Goal: Information Seeking & Learning: Learn about a topic

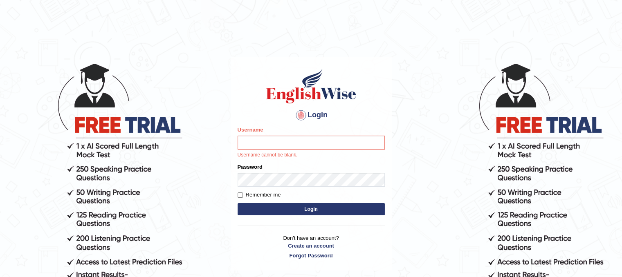
click at [267, 146] on input "Username" at bounding box center [311, 143] width 147 height 14
type input "dasunsenevirathna"
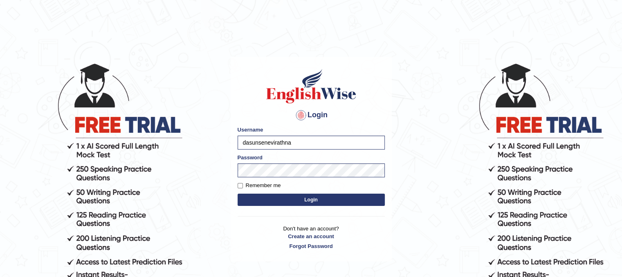
click at [290, 204] on button "Login" at bounding box center [311, 200] width 147 height 12
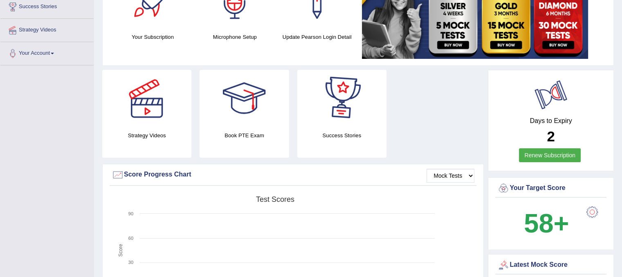
scroll to position [245, 0]
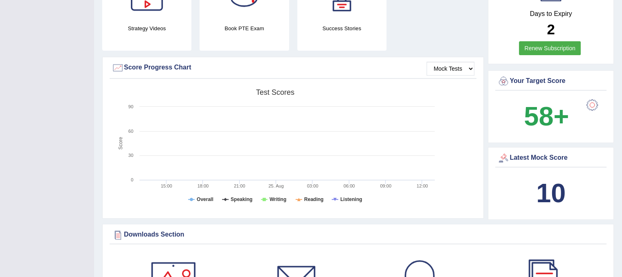
click at [548, 192] on b "10" at bounding box center [550, 193] width 29 height 30
click at [529, 159] on div "Latest Mock Score" at bounding box center [551, 158] width 107 height 12
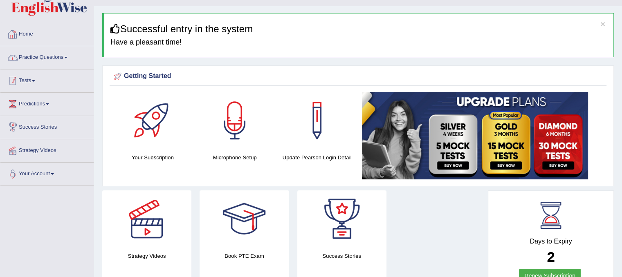
scroll to position [0, 0]
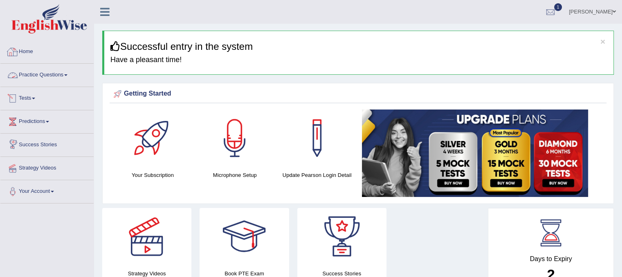
click at [37, 99] on link "Tests" at bounding box center [46, 97] width 93 height 20
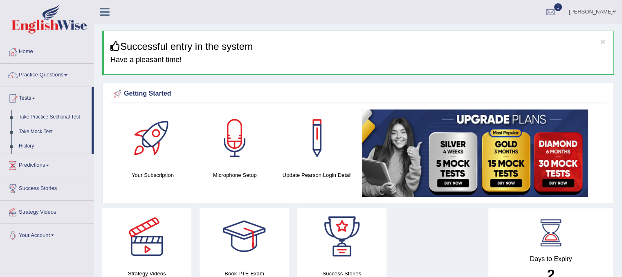
click at [38, 117] on link "Take Practice Sectional Test" at bounding box center [53, 117] width 77 height 15
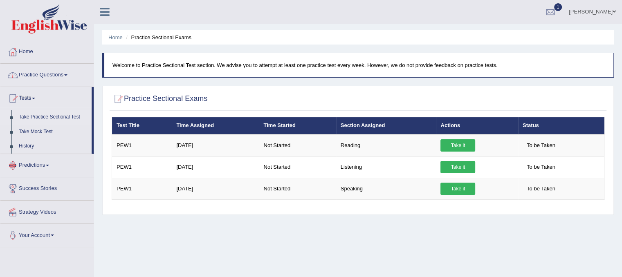
click at [39, 74] on link "Practice Questions" at bounding box center [46, 74] width 93 height 20
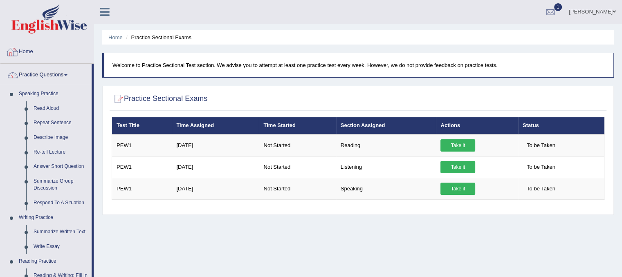
click at [27, 52] on link "Home" at bounding box center [46, 51] width 93 height 20
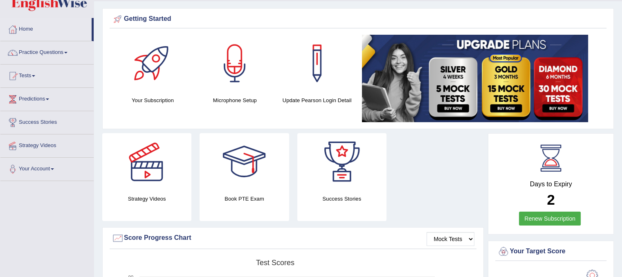
scroll to position [41, 0]
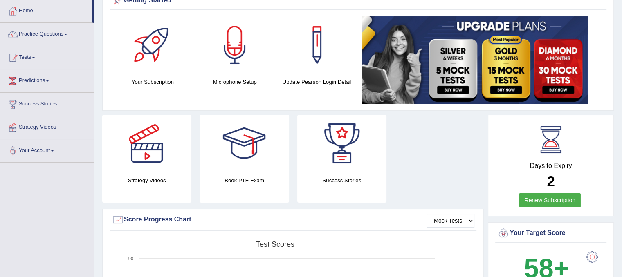
click at [58, 31] on link "Practice Questions" at bounding box center [46, 33] width 93 height 20
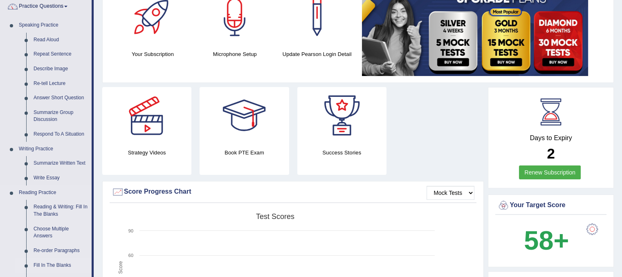
scroll to position [123, 0]
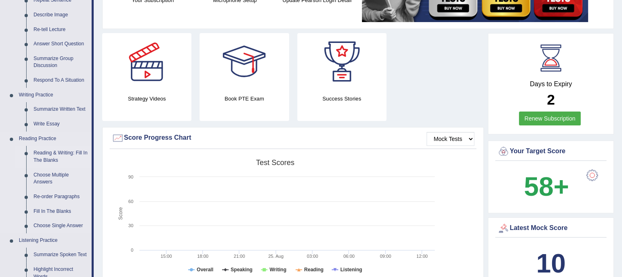
click at [45, 157] on link "Reading & Writing: Fill In The Blanks" at bounding box center [61, 157] width 62 height 22
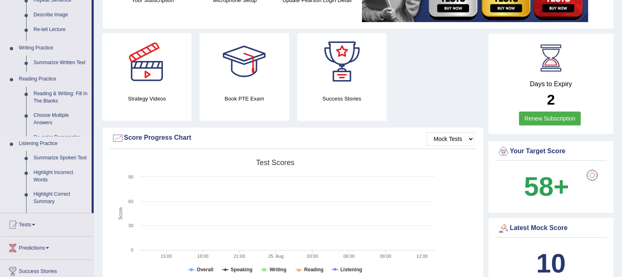
click at [45, 157] on ul "Speaking Practice Read Aloud Repeat Sentence Describe Image Re-tell Lecture Ans…" at bounding box center [45, 88] width 91 height 249
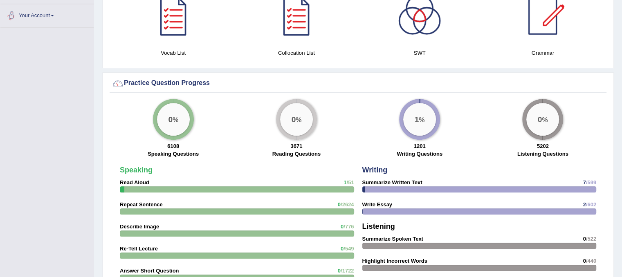
scroll to position [406, 0]
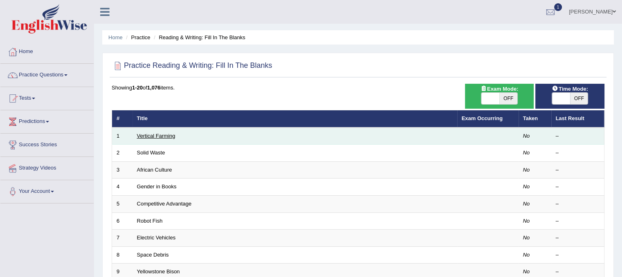
click at [144, 133] on link "Vertical Farming" at bounding box center [156, 136] width 38 height 6
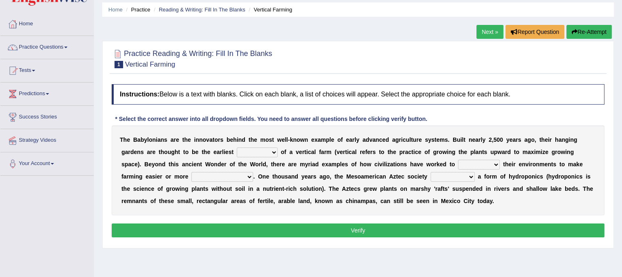
scroll to position [82, 0]
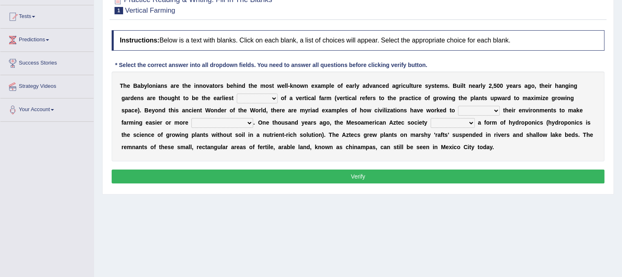
click at [276, 98] on select "prototype failure discredit protocol" at bounding box center [257, 99] width 41 height 10
click at [269, 99] on select "prototype failure discredit protocol" at bounding box center [257, 99] width 41 height 10
click at [274, 99] on select "prototype failure discredit protocol" at bounding box center [257, 99] width 41 height 10
select select "failure"
click at [237, 94] on select "prototype failure discredit protocol" at bounding box center [257, 99] width 41 height 10
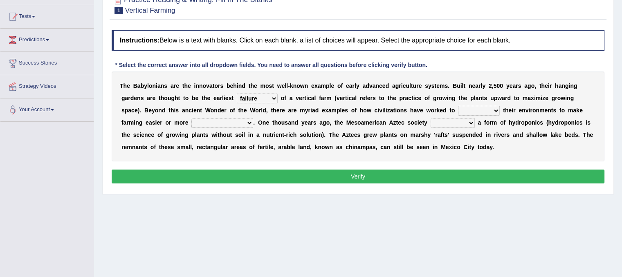
click at [494, 112] on select "manipulate escape respect disarrange" at bounding box center [479, 111] width 42 height 10
click at [496, 111] on select "manipulate escape respect disarrange" at bounding box center [479, 111] width 42 height 10
click at [498, 110] on select "manipulate escape respect disarrange" at bounding box center [479, 111] width 42 height 10
click at [494, 111] on select "manipulate escape respect disarrange" at bounding box center [479, 111] width 42 height 10
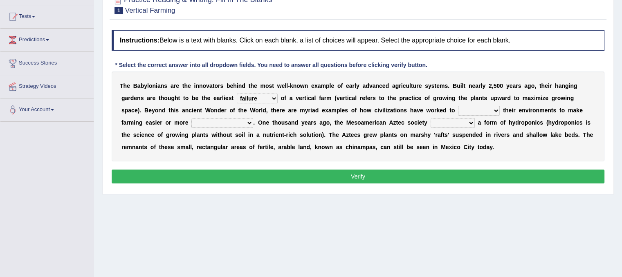
click at [496, 111] on select "manipulate escape respect disarrange" at bounding box center [479, 111] width 42 height 10
click at [496, 110] on select "manipulate escape respect disarrange" at bounding box center [479, 111] width 42 height 10
select select "escape"
click at [458, 106] on select "manipulate escape respect disarrange" at bounding box center [479, 111] width 42 height 10
click at [249, 122] on select "productive constructive connective counterproductive" at bounding box center [222, 123] width 62 height 10
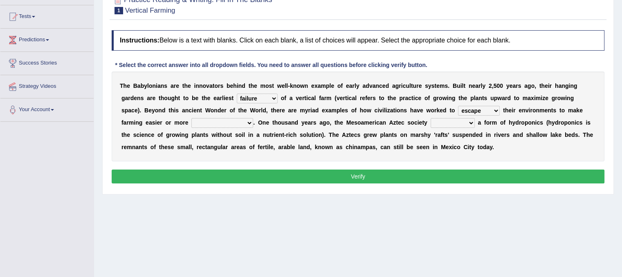
select select "connective"
click at [191, 118] on select "productive constructive connective counterproductive" at bounding box center [222, 123] width 62 height 10
click at [470, 122] on select "domineered volunteered pioneered engineered" at bounding box center [453, 123] width 44 height 10
select select "engineered"
click at [431, 118] on select "domineered volunteered pioneered engineered" at bounding box center [453, 123] width 44 height 10
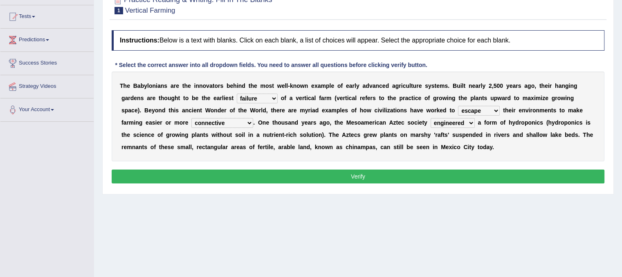
click at [304, 172] on button "Verify" at bounding box center [358, 177] width 493 height 14
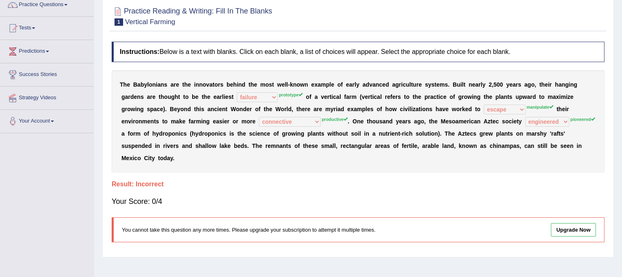
scroll to position [0, 0]
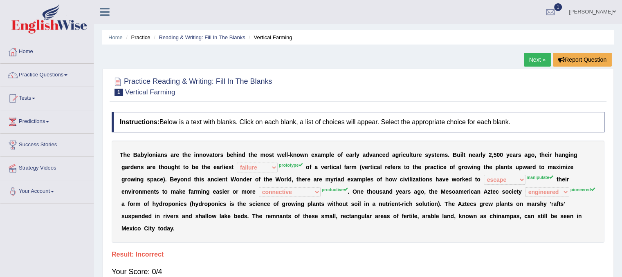
click at [526, 61] on link "Next »" at bounding box center [537, 60] width 27 height 14
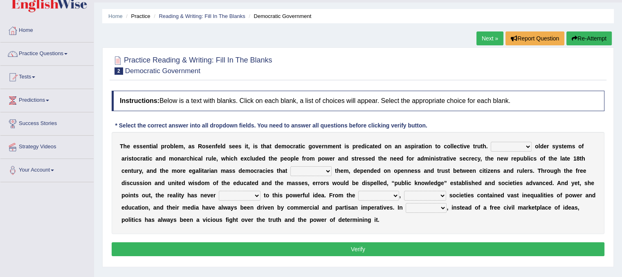
scroll to position [41, 0]
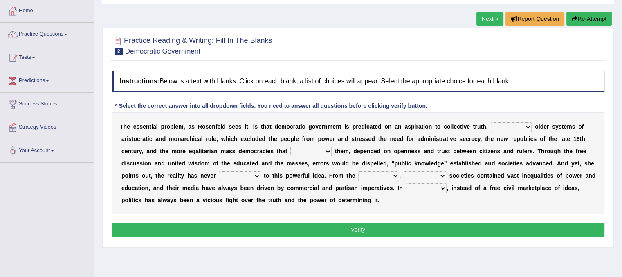
click at [527, 128] on select "Like Unlike Likely Safely" at bounding box center [511, 127] width 41 height 10
select select "Safely"
click at [491, 122] on select "Like Unlike Likely Safely" at bounding box center [511, 127] width 41 height 10
click at [330, 151] on select "readed grated succeeded printed" at bounding box center [310, 152] width 41 height 10
select select "grated"
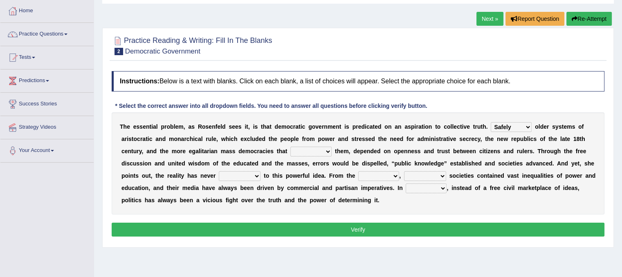
click at [290, 147] on select "readed grated succeeded printed" at bounding box center [310, 152] width 41 height 10
click at [256, 174] on select "saved up stood up brought up lived up" at bounding box center [240, 176] width 42 height 10
select select "stood up"
click at [219, 171] on select "saved up stood up brought up lived up" at bounding box center [240, 176] width 42 height 10
click at [391, 174] on select "outset ranged stood caught" at bounding box center [378, 176] width 41 height 10
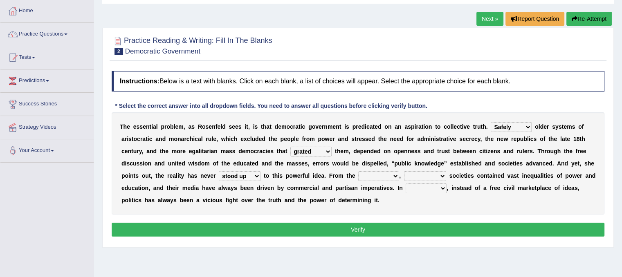
select select "stood"
click at [358, 171] on select "outset ranged stood caught" at bounding box center [378, 176] width 41 height 10
click at [442, 176] on select "freedom democratic media stilled" at bounding box center [425, 176] width 42 height 10
select select "democratic"
click at [404, 171] on select "freedom democratic media stilled" at bounding box center [425, 176] width 42 height 10
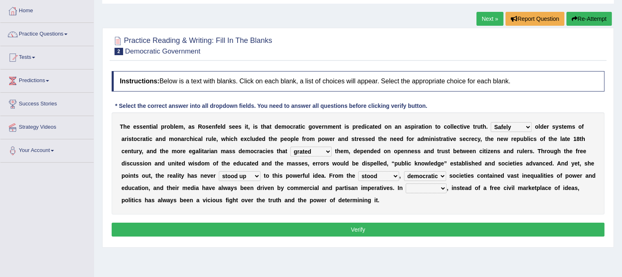
click at [441, 188] on select "power practice ideas fought" at bounding box center [426, 189] width 41 height 10
select select "ideas"
click at [406, 184] on select "power practice ideas fought" at bounding box center [426, 189] width 41 height 10
click at [349, 228] on button "Verify" at bounding box center [358, 230] width 493 height 14
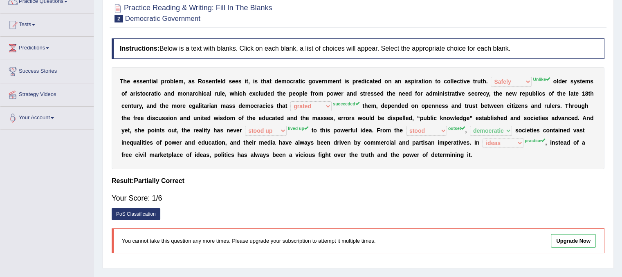
scroll to position [0, 0]
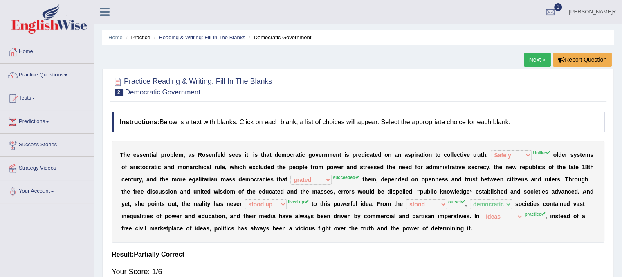
click at [539, 61] on link "Next »" at bounding box center [537, 60] width 27 height 14
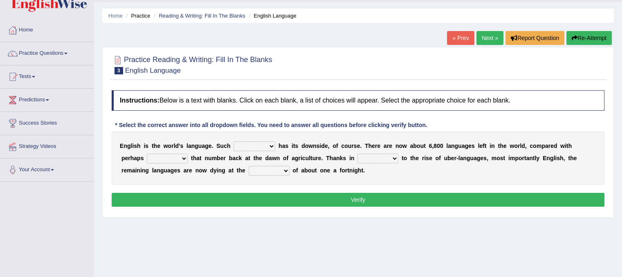
scroll to position [41, 0]
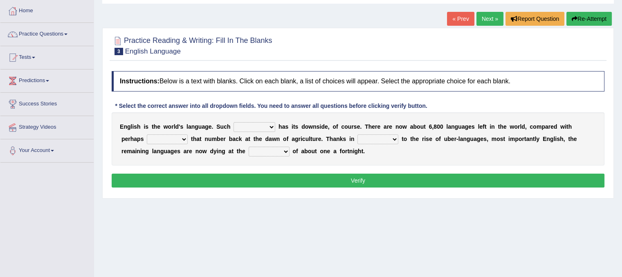
click at [272, 125] on select "power idea subject dominance" at bounding box center [255, 127] width 42 height 10
select select "subject"
click at [234, 122] on select "power idea subject dominance" at bounding box center [255, 127] width 42 height 10
click at [182, 137] on select "rise twice firstly never" at bounding box center [167, 140] width 41 height 10
select select "never"
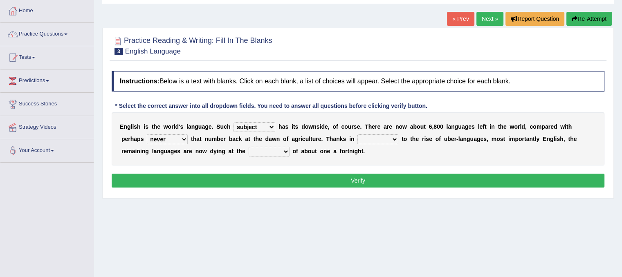
click at [147, 135] on select "rise twice firstly never" at bounding box center [167, 140] width 41 height 10
click at [399, 136] on b at bounding box center [400, 139] width 3 height 7
click at [392, 139] on select "rare start part bother" at bounding box center [378, 140] width 41 height 10
select select "start"
click at [358, 135] on select "rare start part bother" at bounding box center [378, 140] width 41 height 10
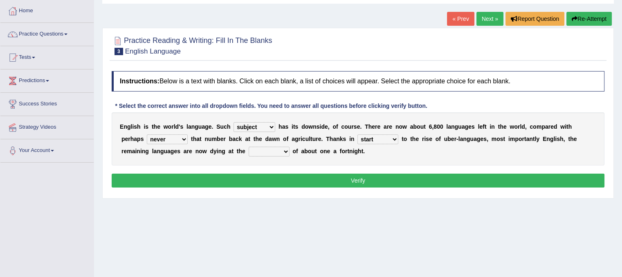
click at [286, 149] on select "state rate wait great" at bounding box center [269, 152] width 41 height 10
select select "rate"
click at [249, 147] on select "state rate wait great" at bounding box center [269, 152] width 41 height 10
click at [324, 176] on button "Verify" at bounding box center [358, 181] width 493 height 14
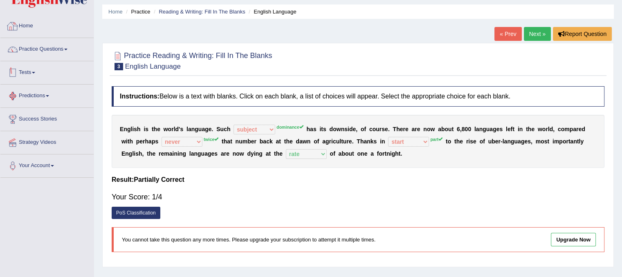
scroll to position [0, 0]
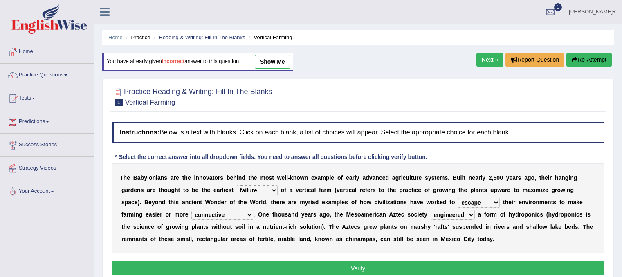
select select "failure"
select select "escape"
select select "connective"
select select "engineered"
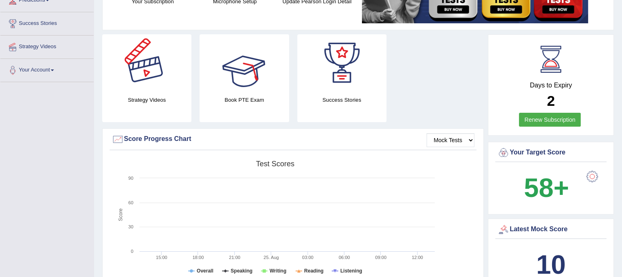
scroll to position [164, 0]
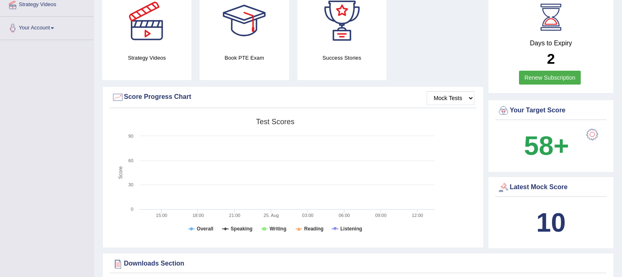
click at [590, 131] on div at bounding box center [592, 134] width 16 height 16
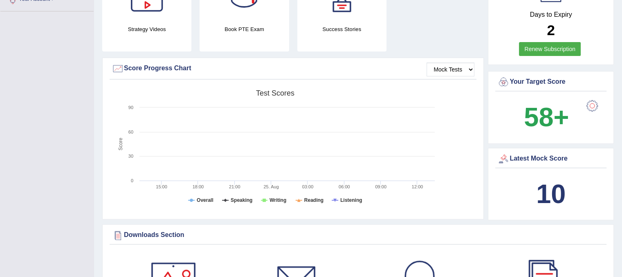
scroll to position [164, 0]
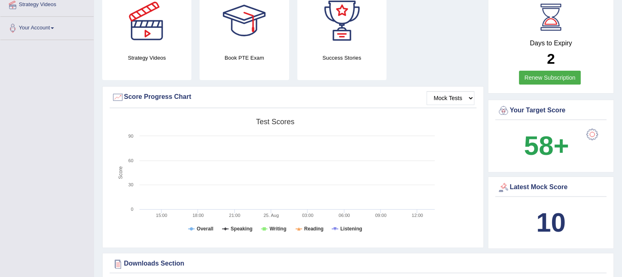
click at [551, 202] on div "Latest Mock Score 10" at bounding box center [551, 213] width 126 height 73
click at [551, 218] on b "10" at bounding box center [550, 223] width 29 height 30
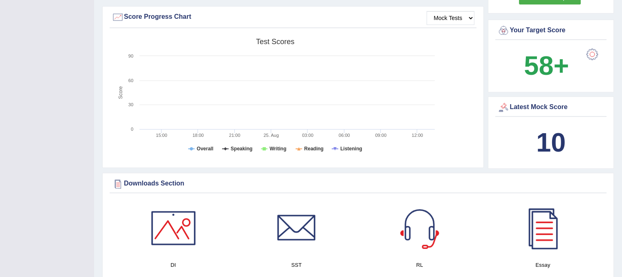
scroll to position [245, 0]
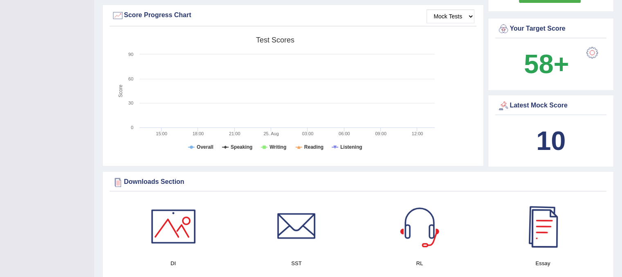
click at [547, 144] on b "10" at bounding box center [550, 141] width 29 height 30
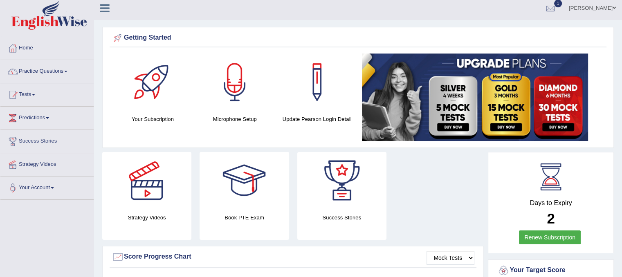
scroll to position [0, 0]
